Goal: Task Accomplishment & Management: Complete application form

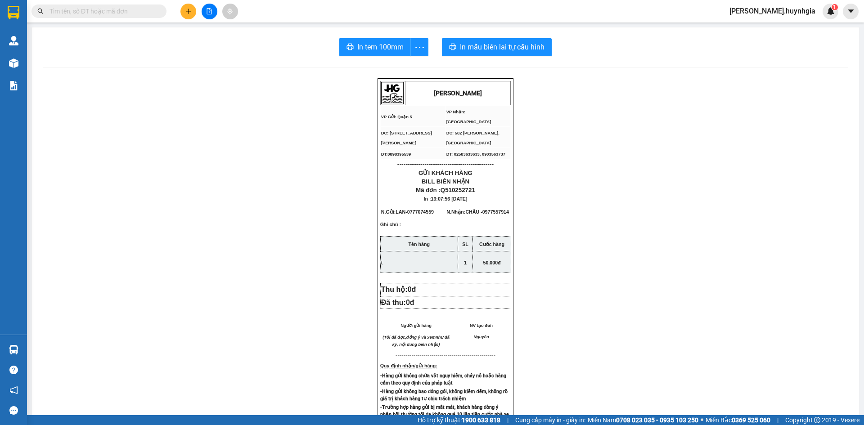
click at [189, 15] on button at bounding box center [188, 12] width 16 height 16
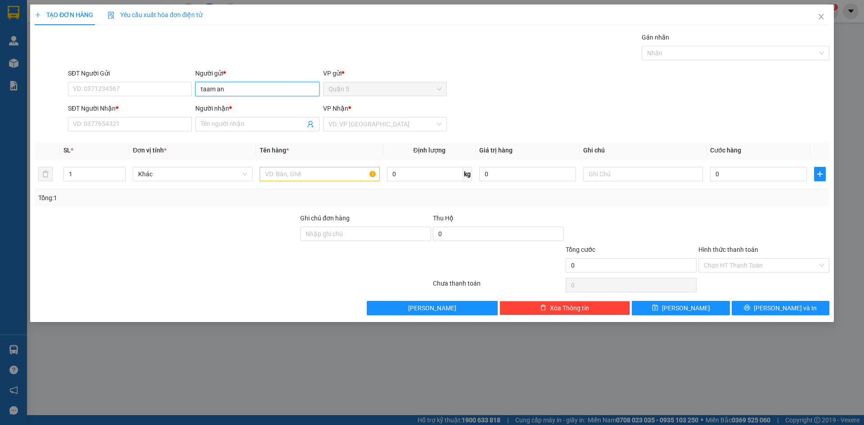
type input "taam an"
drag, startPoint x: 230, startPoint y: 91, endPoint x: 0, endPoint y: 88, distance: 229.9
click at [1, 88] on div "TẠO ĐƠN HÀNG Yêu cầu xuất hóa đơn điện tử Transit Pickup Surcharge Ids Transit …" at bounding box center [432, 212] width 864 height 425
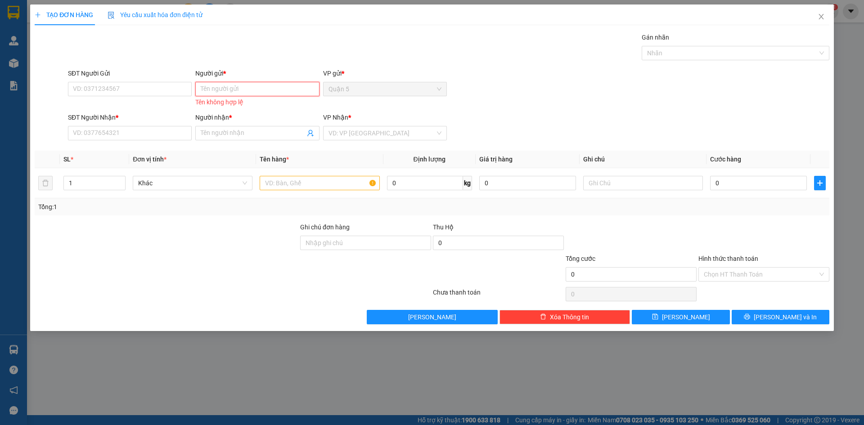
click at [206, 90] on input "Người gửi *" at bounding box center [257, 89] width 124 height 14
type input "R"
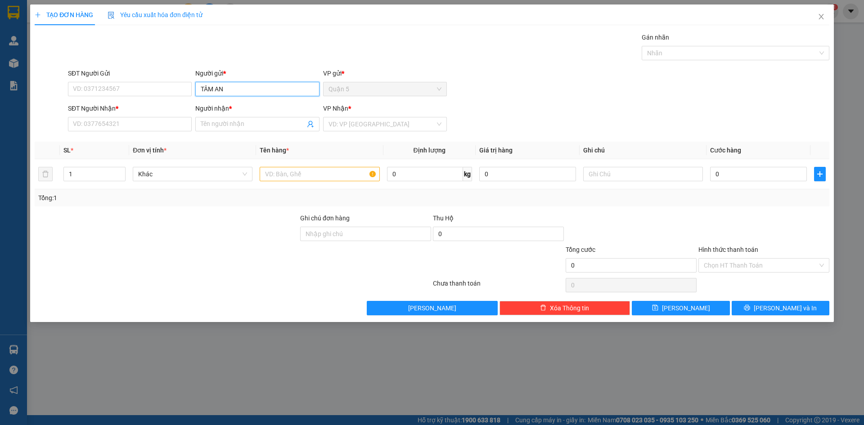
type input "TÂM AN"
click at [148, 125] on input "0173" at bounding box center [130, 124] width 124 height 14
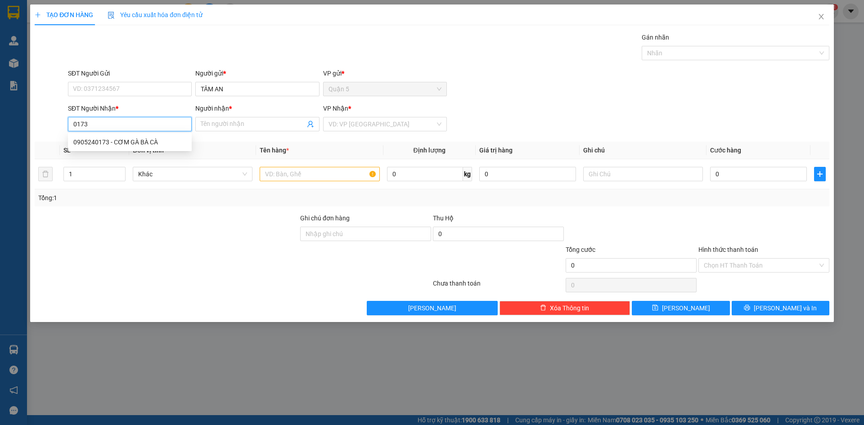
click at [144, 137] on div "0905240173 - CƠM GÀ BÀ CÀ" at bounding box center [129, 142] width 113 height 10
type input "0905240173"
type input "CƠM GÀ BÀ CÀ"
type input "0905240173"
click at [267, 170] on input "text" at bounding box center [320, 174] width 120 height 14
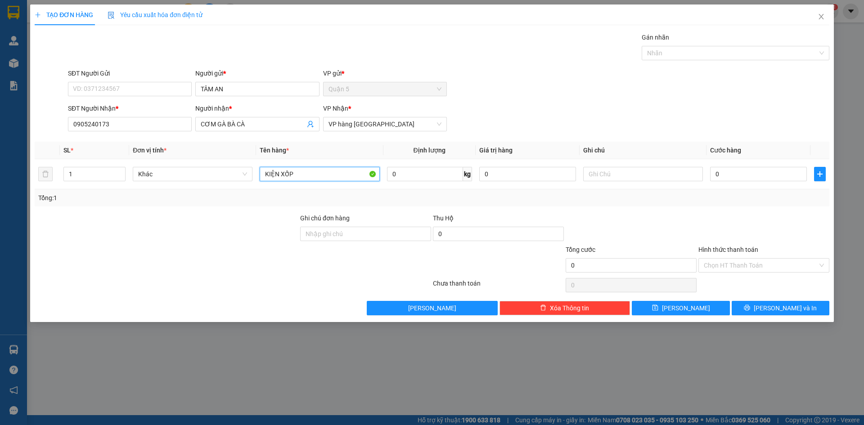
type input "KIỆN XỐP"
click at [743, 299] on div "Transit Pickup Surcharge Ids Transit Deliver Surcharge Ids Transit Deliver Surc…" at bounding box center [432, 173] width 794 height 283
click at [740, 303] on button "[PERSON_NAME] và In" at bounding box center [780, 308] width 98 height 14
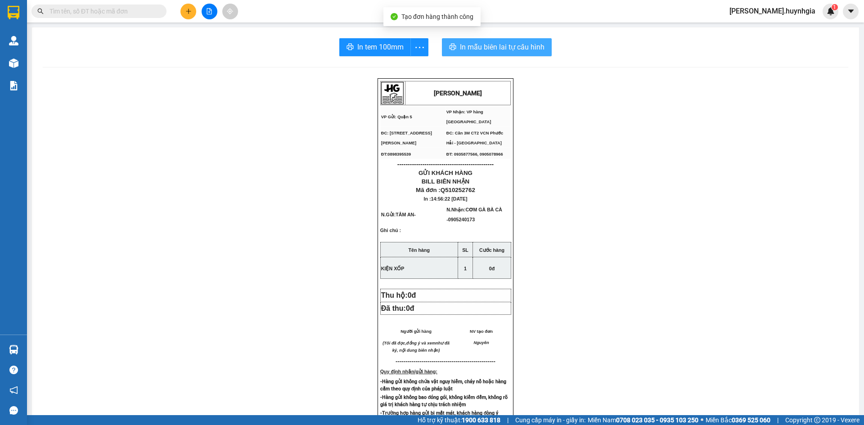
click at [505, 51] on span "In mẫu biên lai tự cấu hình" at bounding box center [502, 46] width 85 height 11
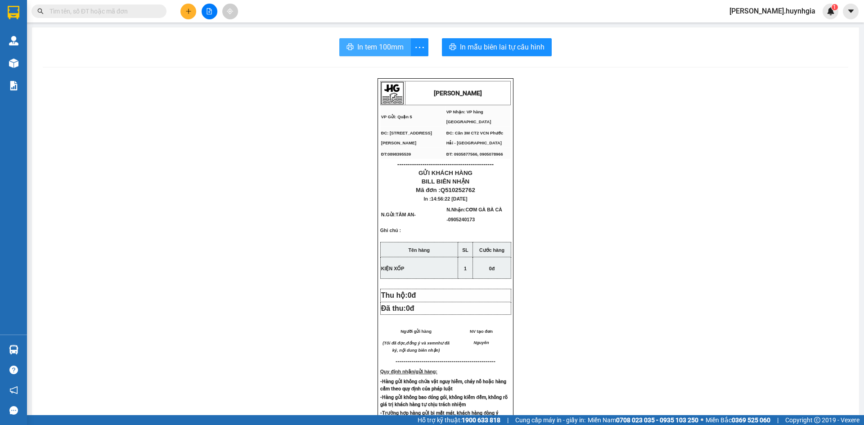
click at [395, 55] on div "In tem 100mm In mẫu biên lai tự cấu hình [PERSON_NAME] VP Gửi: Quận 5 VP Nhận…" at bounding box center [445, 367] width 827 height 681
click at [390, 43] on span "In tem 100mm" at bounding box center [380, 46] width 46 height 11
click at [190, 9] on icon "plus" at bounding box center [188, 11] width 6 height 6
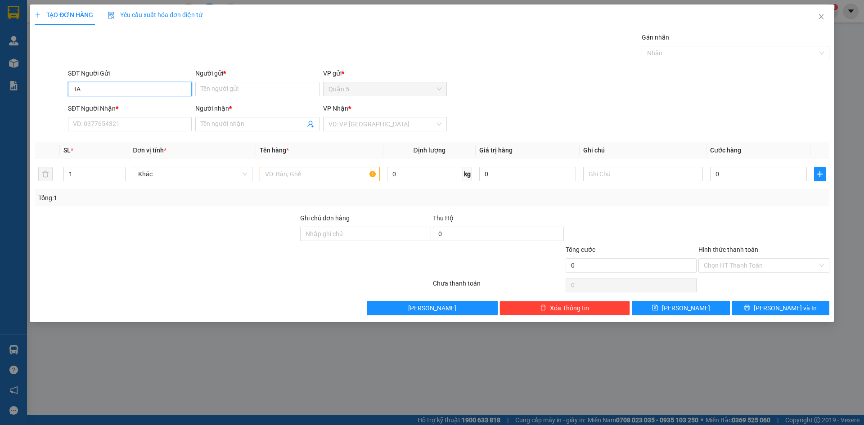
type input "T"
type input "Y"
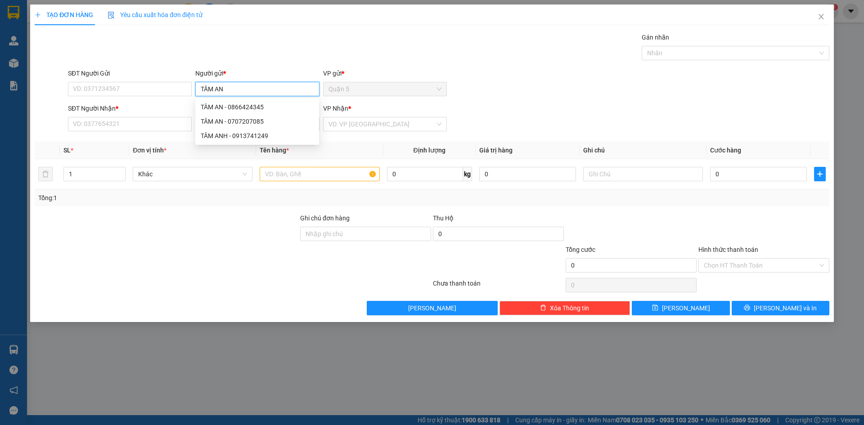
type input "TÂM AN"
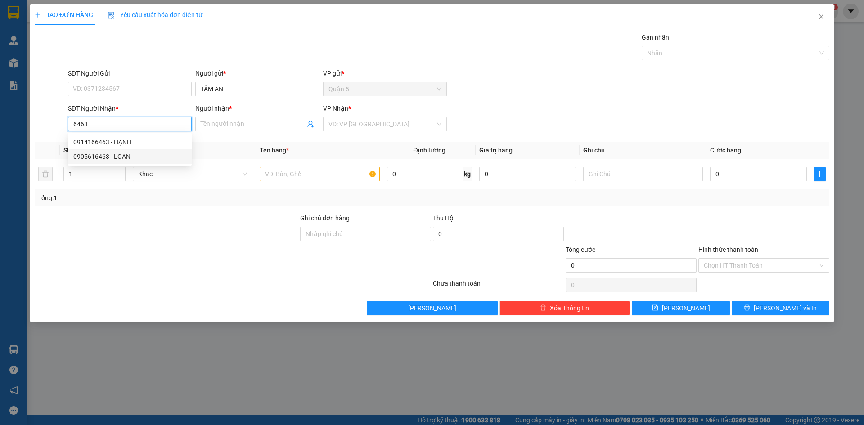
click at [130, 155] on div "0905616463 - LOAN" at bounding box center [129, 157] width 113 height 10
type input "0905616463"
type input "LOAN"
type input "0905616463"
click at [283, 177] on input "text" at bounding box center [320, 174] width 120 height 14
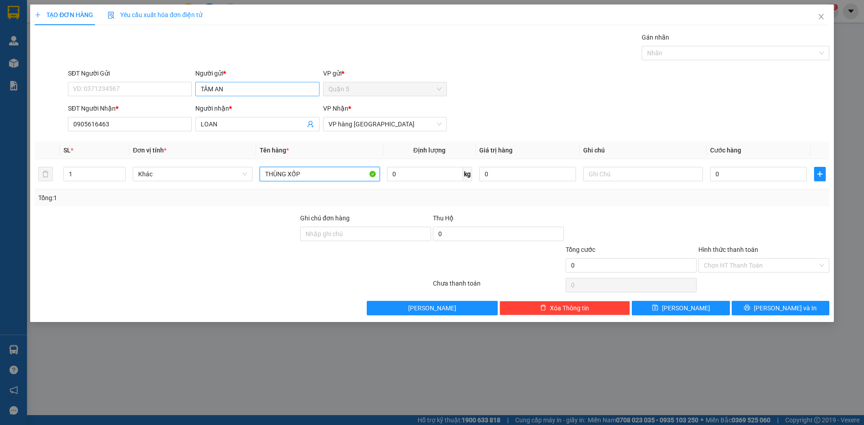
type input "THÙNG XỐP"
drag, startPoint x: 235, startPoint y: 90, endPoint x: 13, endPoint y: 81, distance: 222.4
click at [13, 81] on div "TẠO ĐƠN HÀNG Yêu cầu xuất hóa đơn điện tử Transit Pickup Surcharge Ids Transit …" at bounding box center [432, 212] width 864 height 425
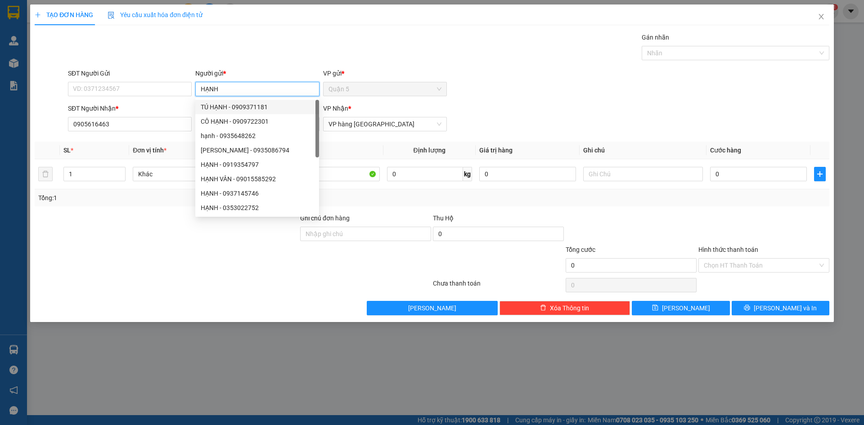
drag, startPoint x: 190, startPoint y: 85, endPoint x: 53, endPoint y: 85, distance: 136.8
click at [0, 85] on div "TẠO ĐƠN HÀNG Yêu cầu xuất hóa đơn điện tử Transit Pickup Surcharge Ids Transit …" at bounding box center [432, 212] width 864 height 425
type input "TÂM AN"
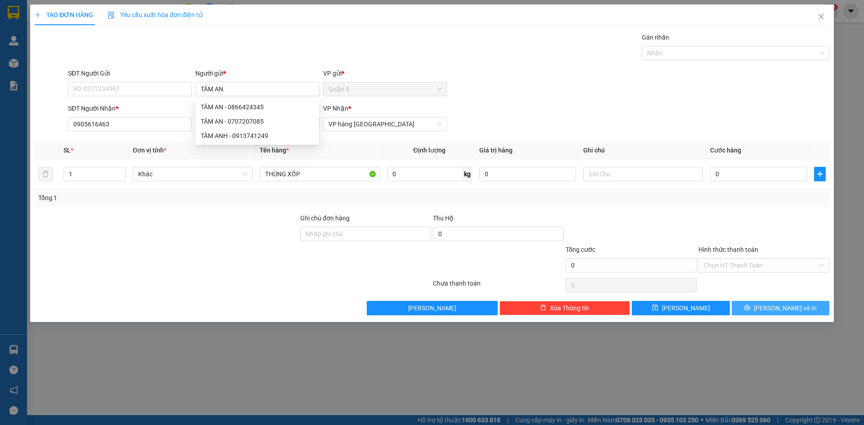
click at [750, 307] on icon "printer" at bounding box center [747, 308] width 6 height 6
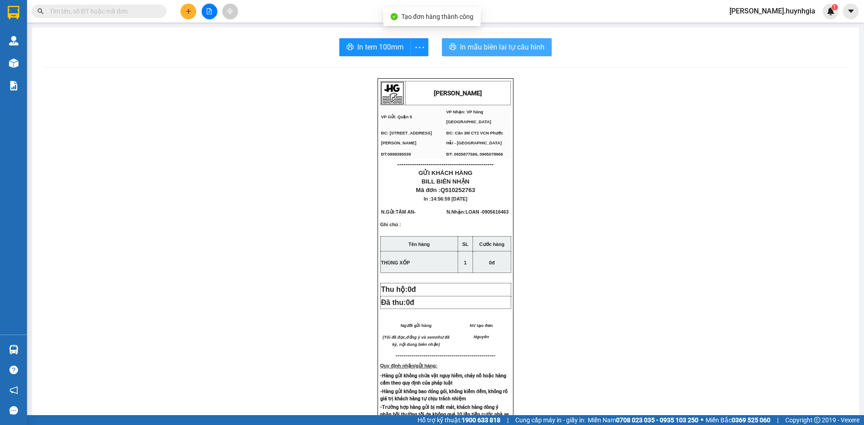
click at [502, 48] on span "In mẫu biên lai tự cấu hình" at bounding box center [502, 46] width 85 height 11
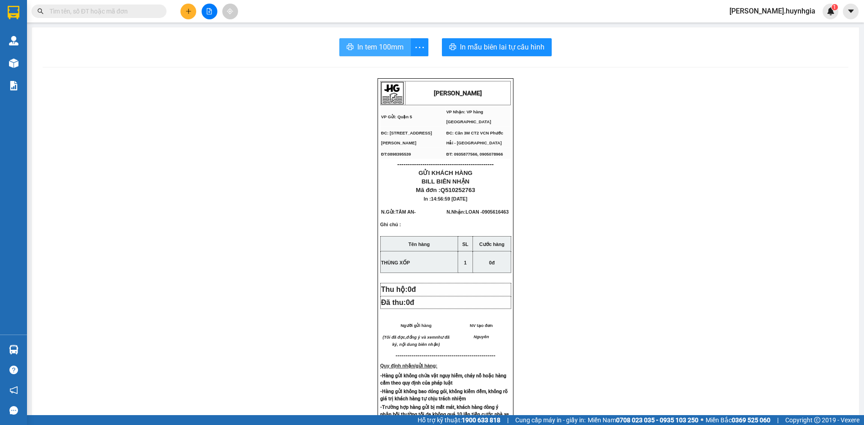
click at [349, 46] on icon "printer" at bounding box center [349, 46] width 7 height 7
drag, startPoint x: 666, startPoint y: 368, endPoint x: 668, endPoint y: 327, distance: 41.4
click at [666, 366] on div "[PERSON_NAME] VP Gửi: Quận 5 VP Nhận: VP hàng [GEOGRAPHIC_DATA] ĐC: 394 An [P…" at bounding box center [445, 384] width 805 height 613
click at [187, 13] on icon "plus" at bounding box center [188, 11] width 6 height 6
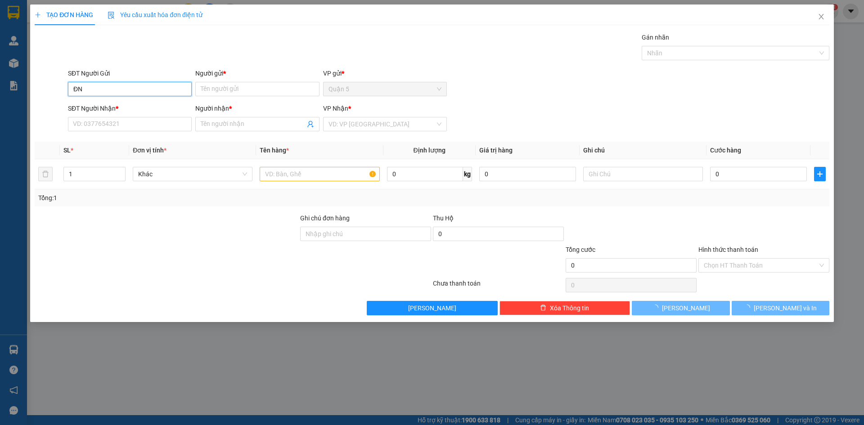
type input "Đ"
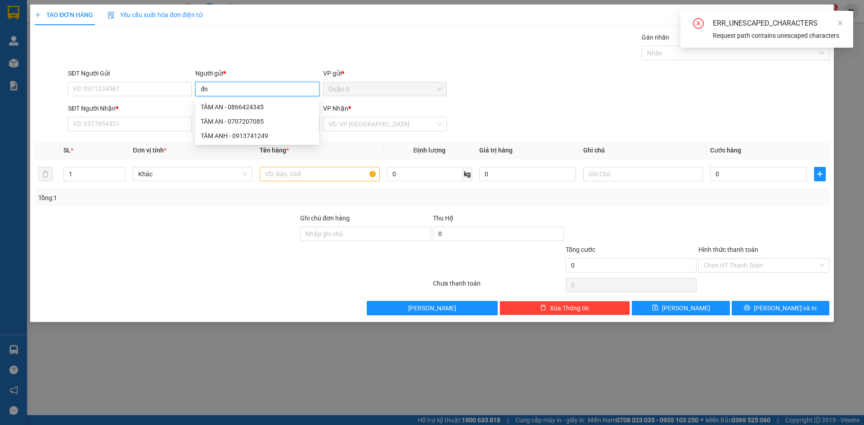
type input "đ"
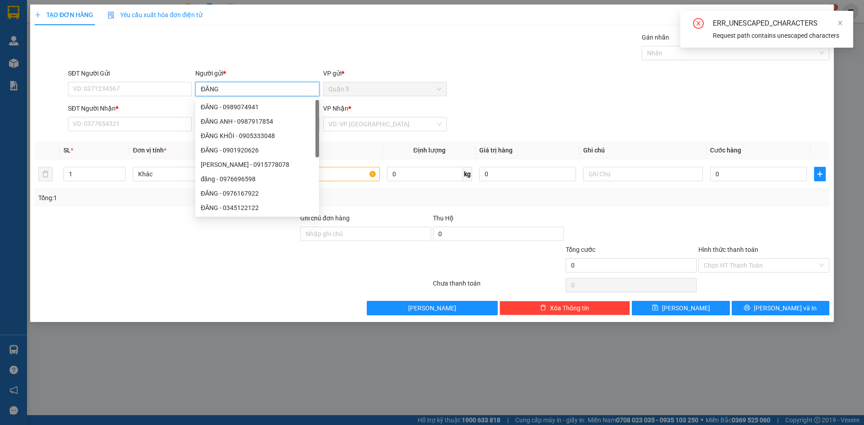
type input "ĐĂNG"
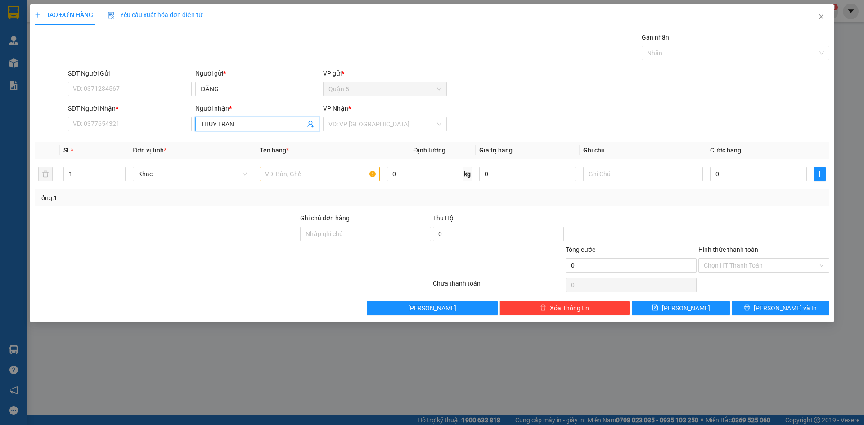
type input "[PERSON_NAME]"
drag, startPoint x: 242, startPoint y: 140, endPoint x: 252, endPoint y: 142, distance: 9.6
click at [242, 140] on div "[PERSON_NAME] - 0352277879" at bounding box center [257, 142] width 113 height 10
type input "0352277879"
type input "[PERSON_NAME]"
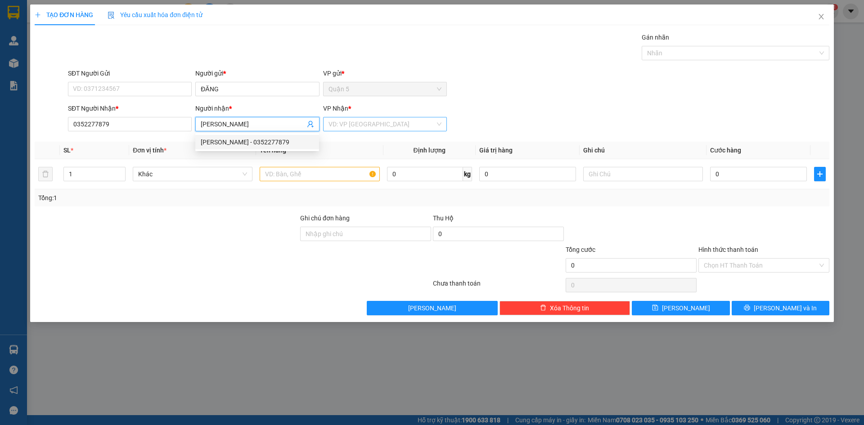
click at [361, 129] on input "search" at bounding box center [381, 123] width 107 height 13
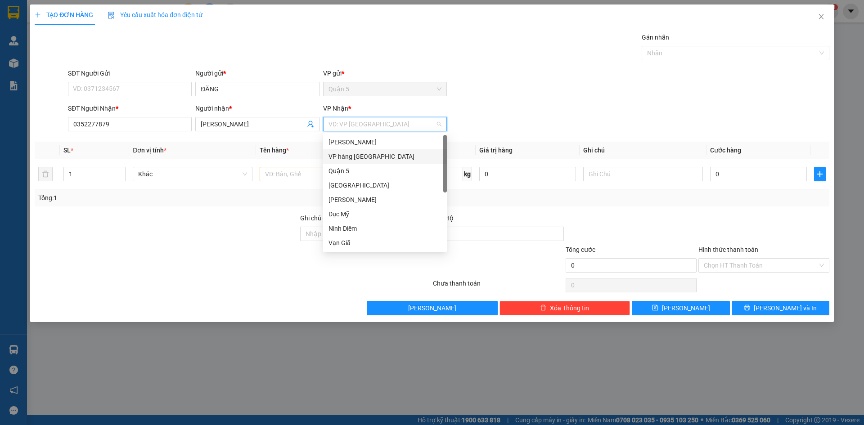
click at [363, 157] on div "VP hàng [GEOGRAPHIC_DATA]" at bounding box center [384, 157] width 113 height 10
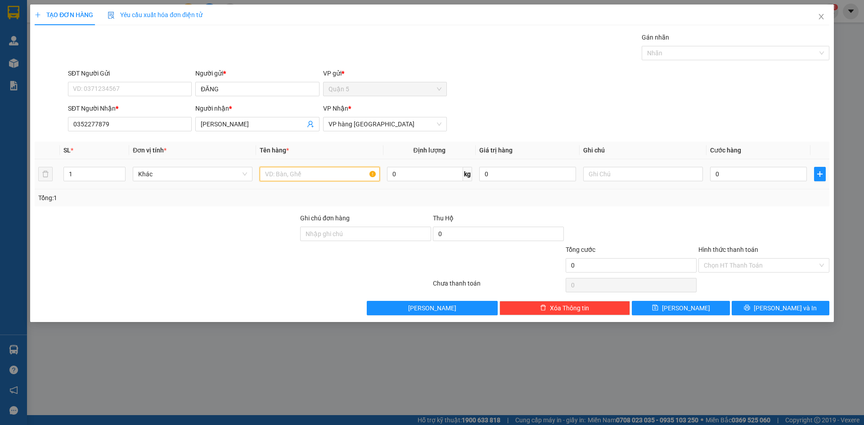
click at [292, 173] on input "text" at bounding box center [320, 174] width 120 height 14
type input "THÙNG"
click at [732, 306] on button "[PERSON_NAME] và In" at bounding box center [780, 308] width 98 height 14
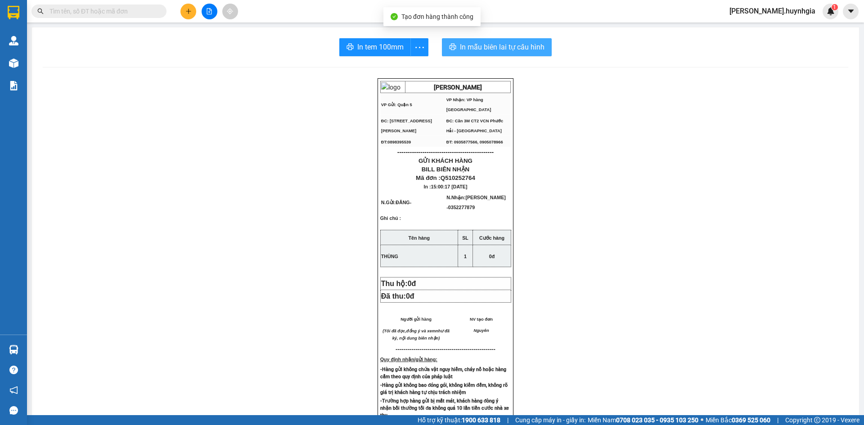
click at [464, 50] on span "In mẫu biên lai tự cấu hình" at bounding box center [502, 46] width 85 height 11
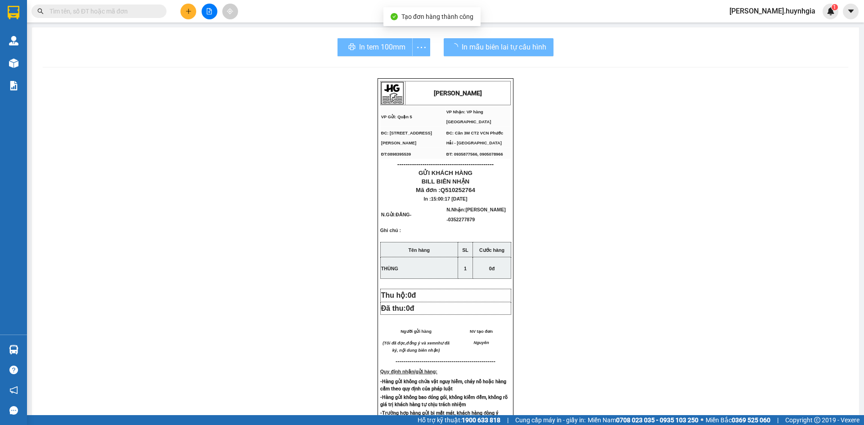
click at [662, 362] on div "[PERSON_NAME] VP Gửi: Quận 5 VP Nhận: VP hàng [GEOGRAPHIC_DATA] ĐC: 394 An [P…" at bounding box center [445, 387] width 805 height 619
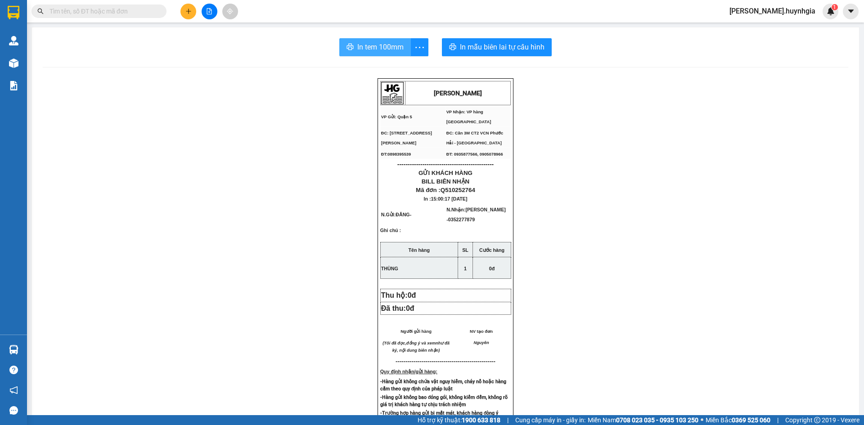
click at [377, 50] on span "In tem 100mm" at bounding box center [380, 46] width 46 height 11
